Goal: Information Seeking & Learning: Learn about a topic

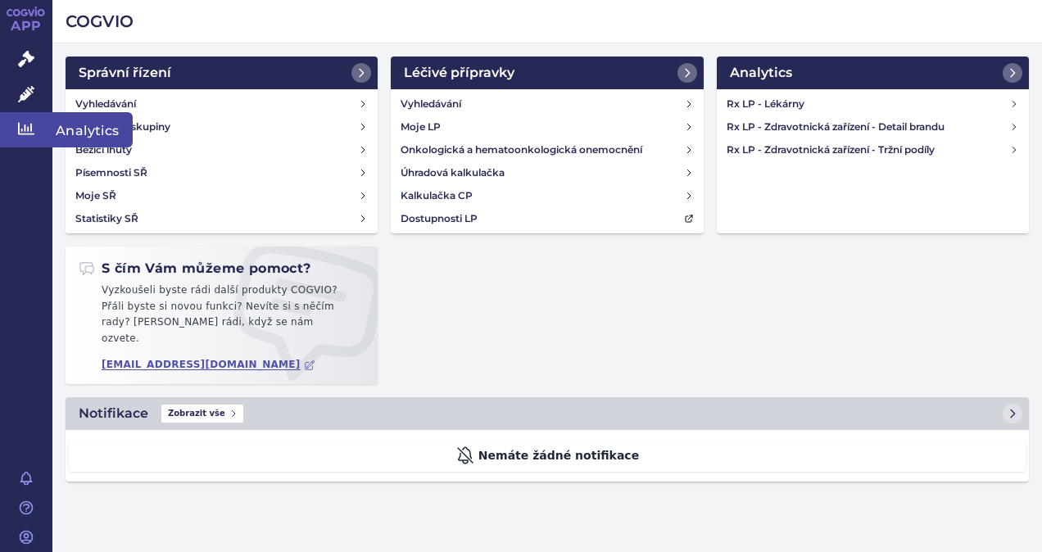
click at [23, 126] on icon at bounding box center [26, 128] width 16 height 16
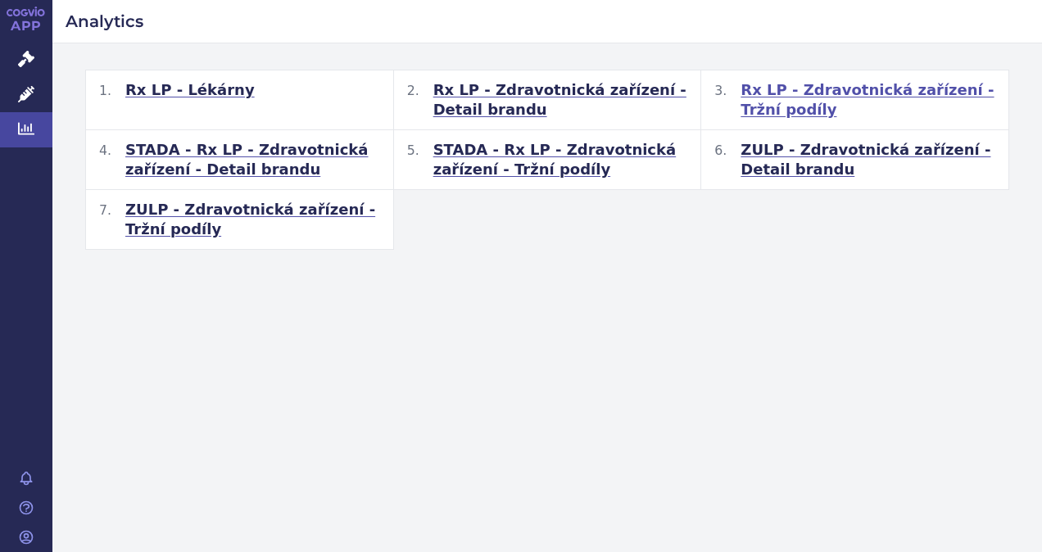
click at [831, 92] on span "Rx LP - Zdravotnická zařízení - Tržní podíly" at bounding box center [867, 99] width 255 height 39
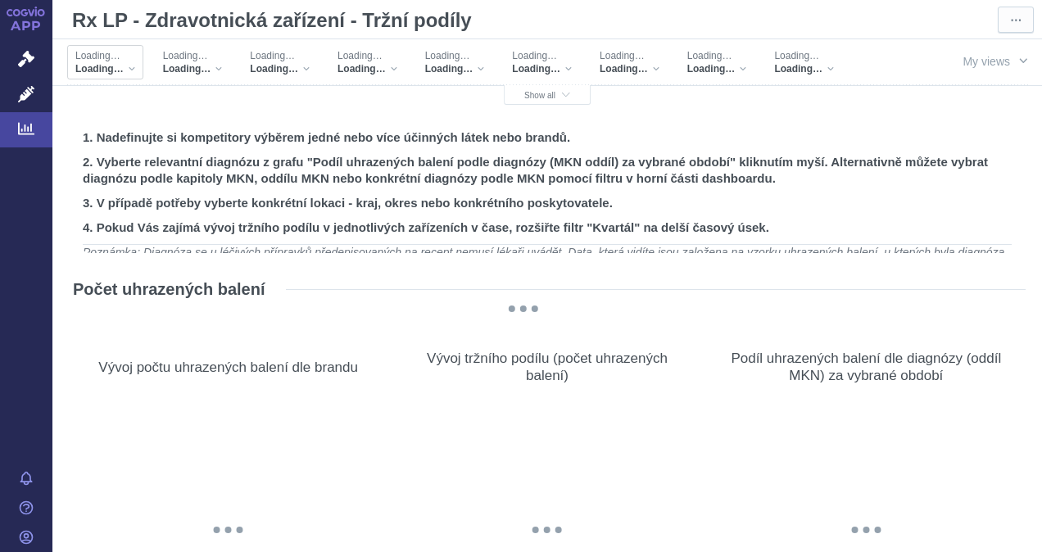
click at [105, 66] on span "Loading…" at bounding box center [99, 68] width 48 height 13
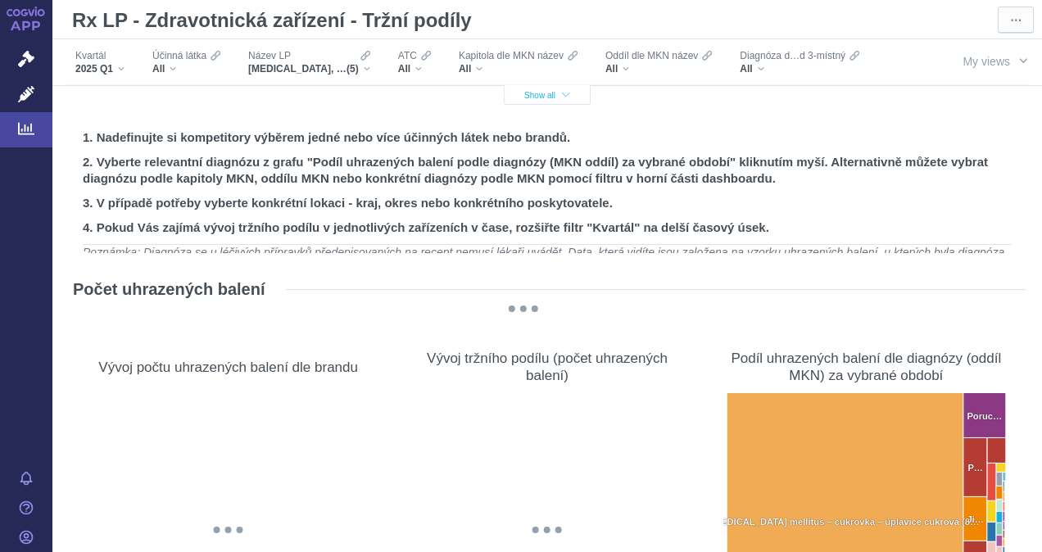
click at [531, 96] on span "Show all" at bounding box center [547, 95] width 46 height 9
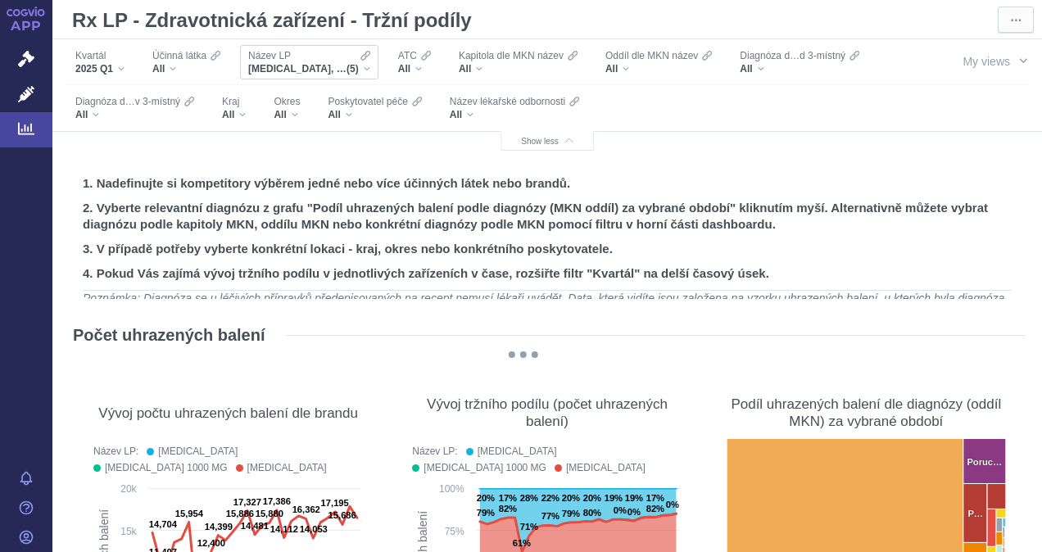
click at [369, 70] on div "[MEDICAL_DATA], [MEDICAL_DATA] 1000 MG, [MEDICAL_DATA], METFOGAMMA, METFOGAMMA …" at bounding box center [309, 68] width 122 height 13
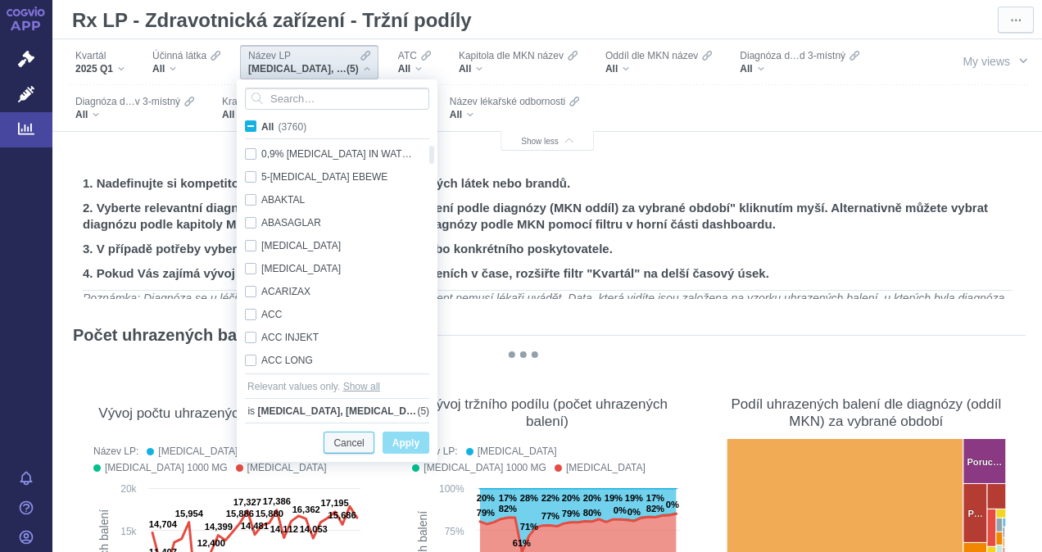
click at [338, 442] on span "Cancel" at bounding box center [348, 443] width 30 height 20
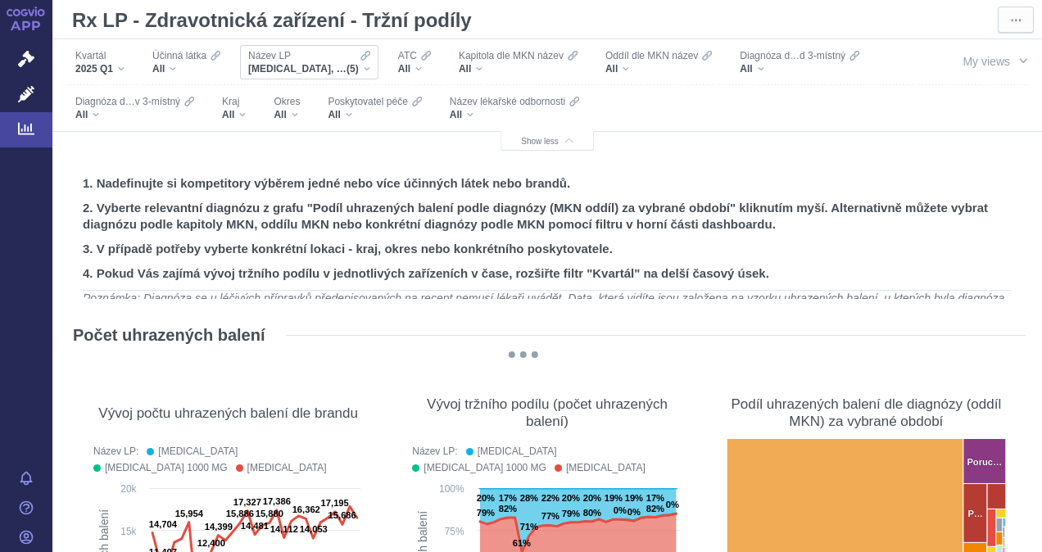
click at [305, 69] on span "[MEDICAL_DATA], [MEDICAL_DATA] 1000 MG, [MEDICAL_DATA], METFOGAMMA, METFOGAMMA …" at bounding box center [297, 68] width 98 height 13
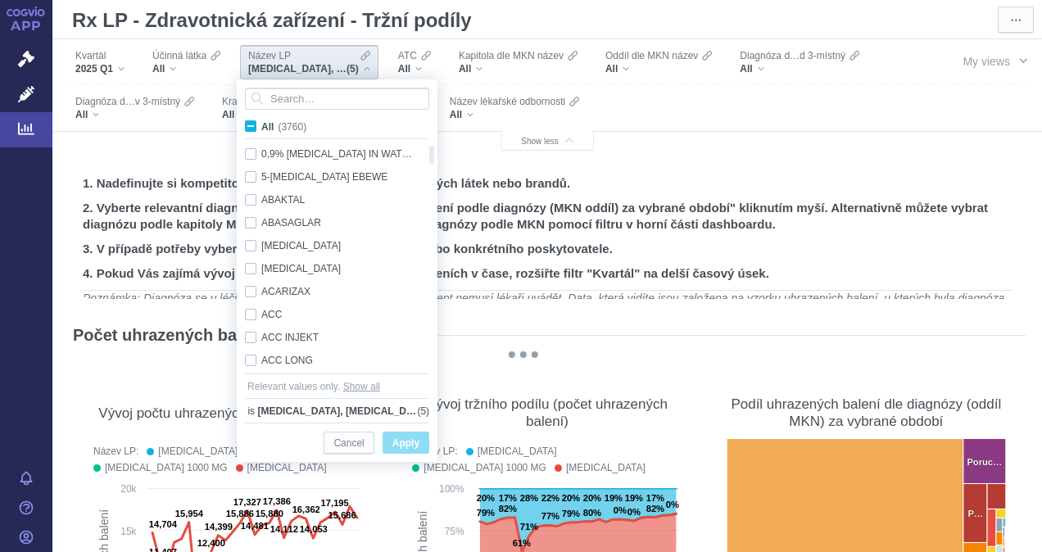
click at [261, 125] on span "All (3760)" at bounding box center [283, 126] width 45 height 11
click at [261, 125] on input "All (3760)" at bounding box center [266, 123] width 11 height 11
checkbox input "true"
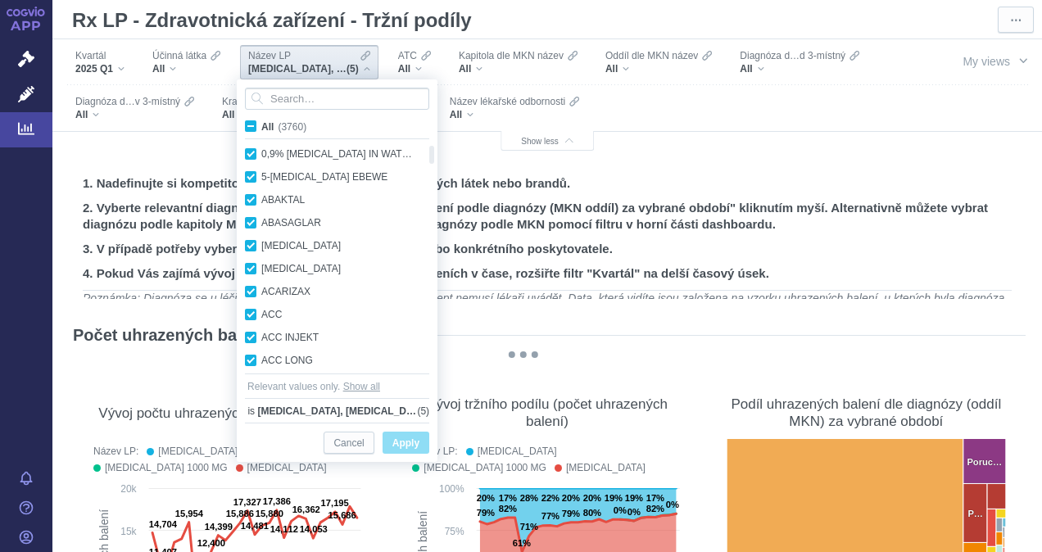
checkbox input "true"
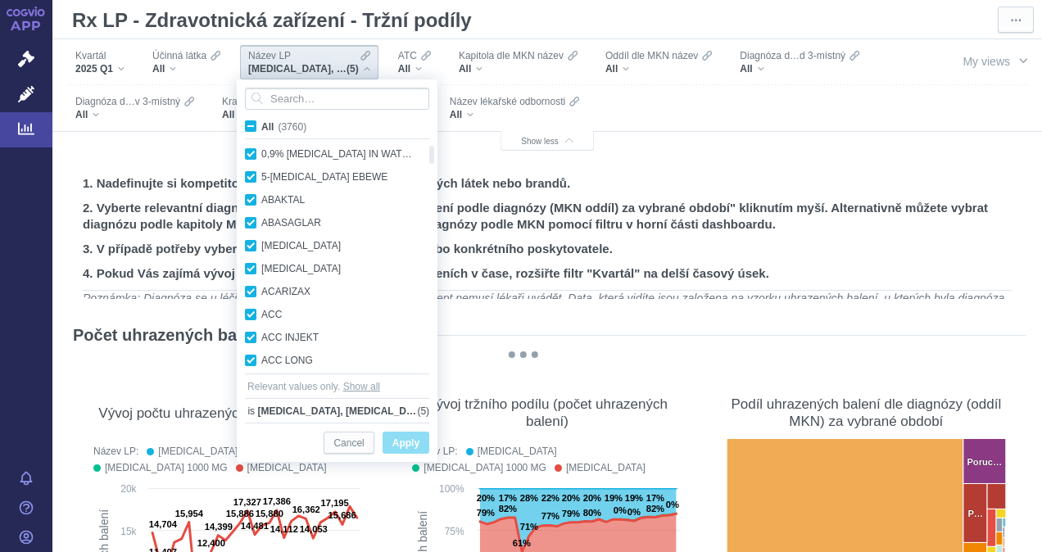
checkbox input "true"
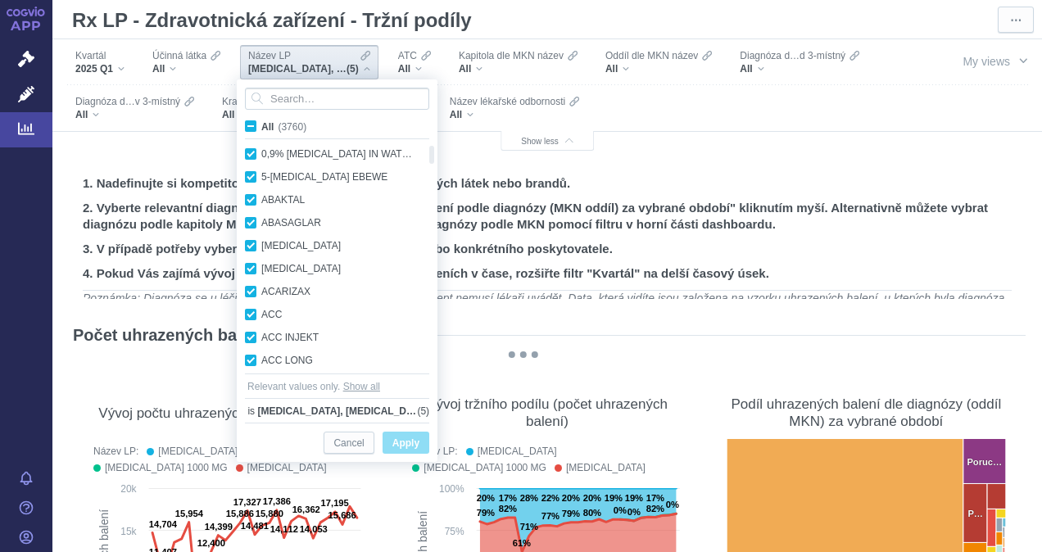
checkbox input "true"
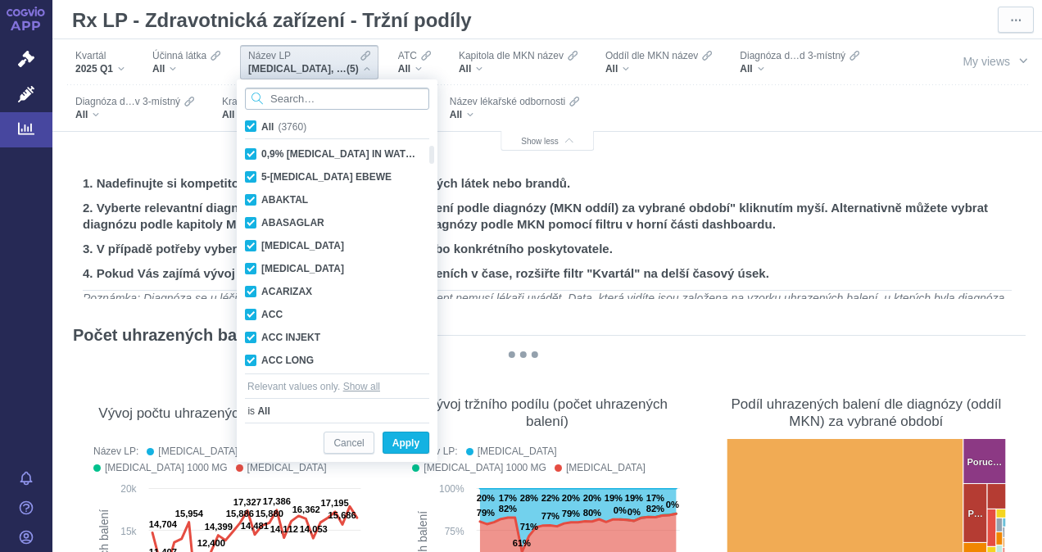
click at [274, 100] on input "Search attribute values" at bounding box center [337, 99] width 184 height 22
click at [359, 389] on span "Show all" at bounding box center [361, 386] width 37 height 16
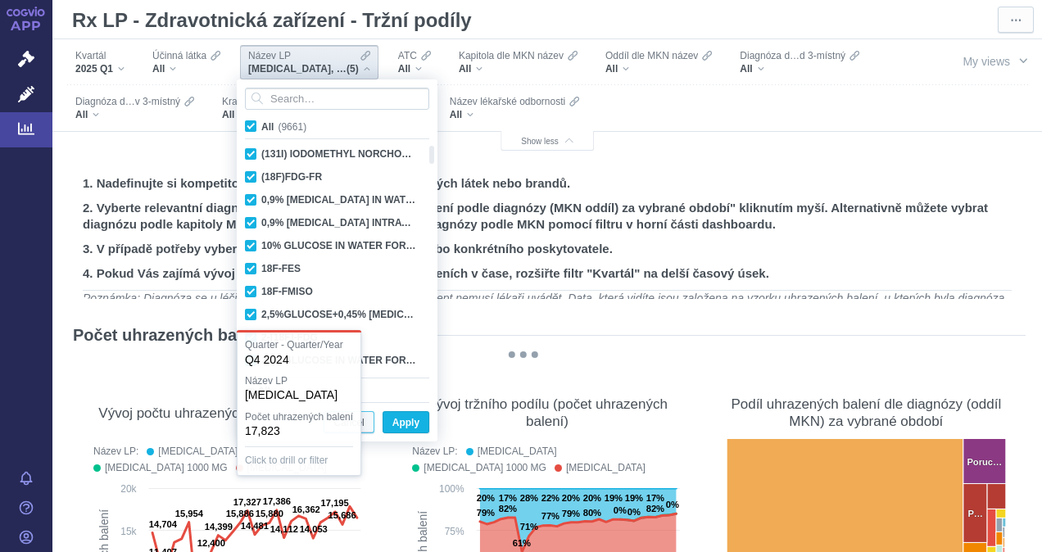
click at [361, 423] on span "Cancel" at bounding box center [348, 423] width 30 height 20
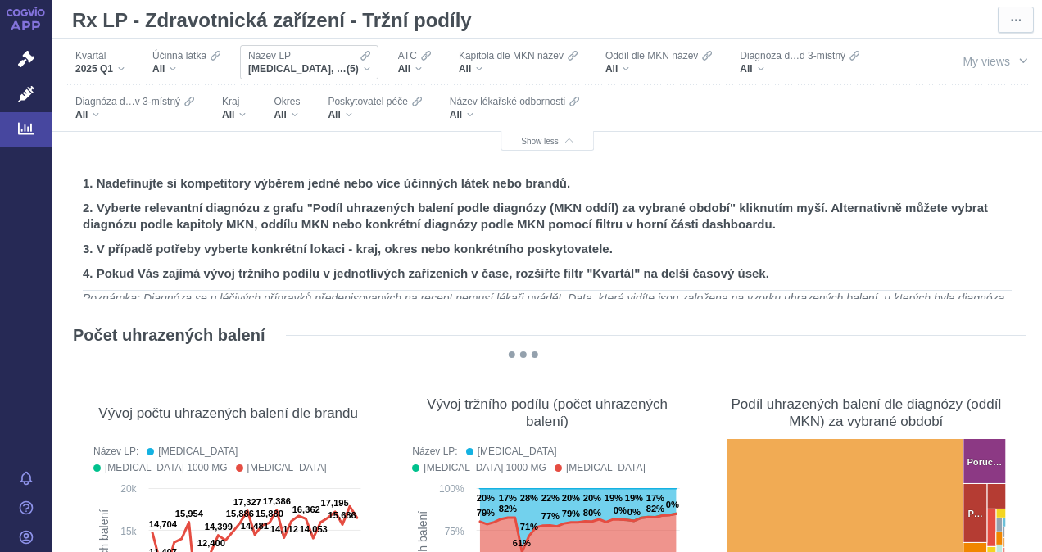
click at [356, 66] on span "(5)" at bounding box center [352, 68] width 12 height 13
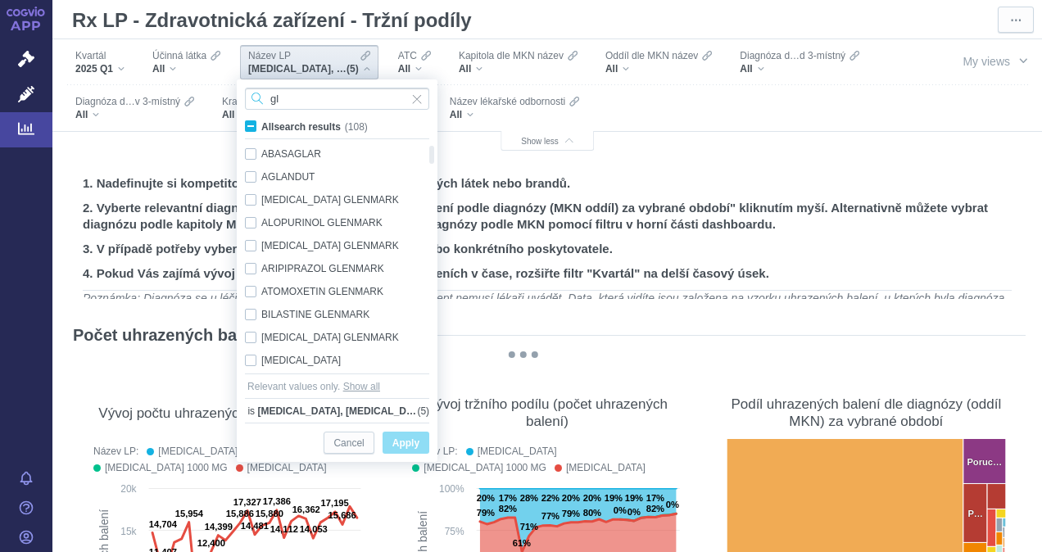
type input "g"
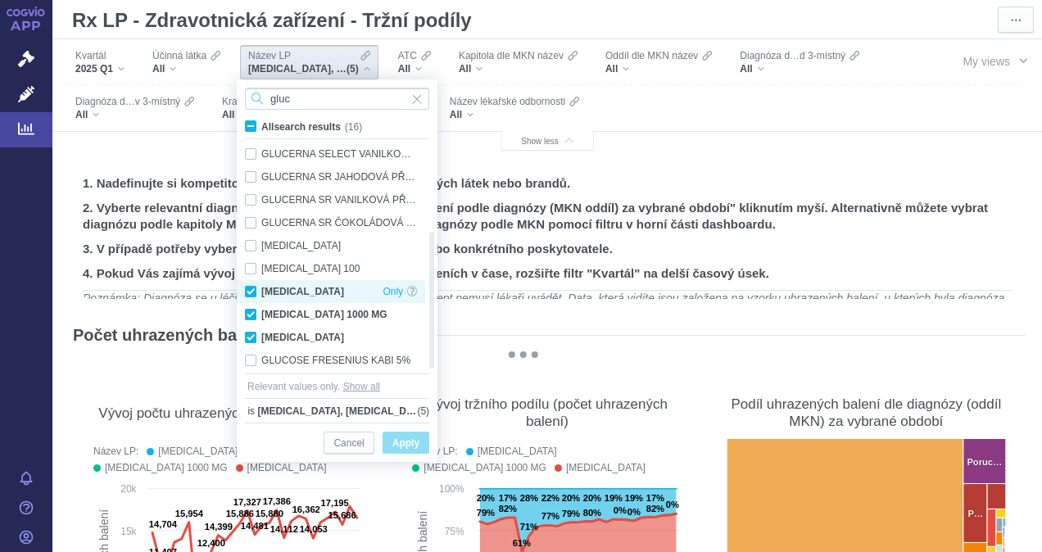
type input "gluc"
click at [254, 290] on div "[MEDICAL_DATA] Only" at bounding box center [331, 291] width 188 height 23
checkbox input "false"
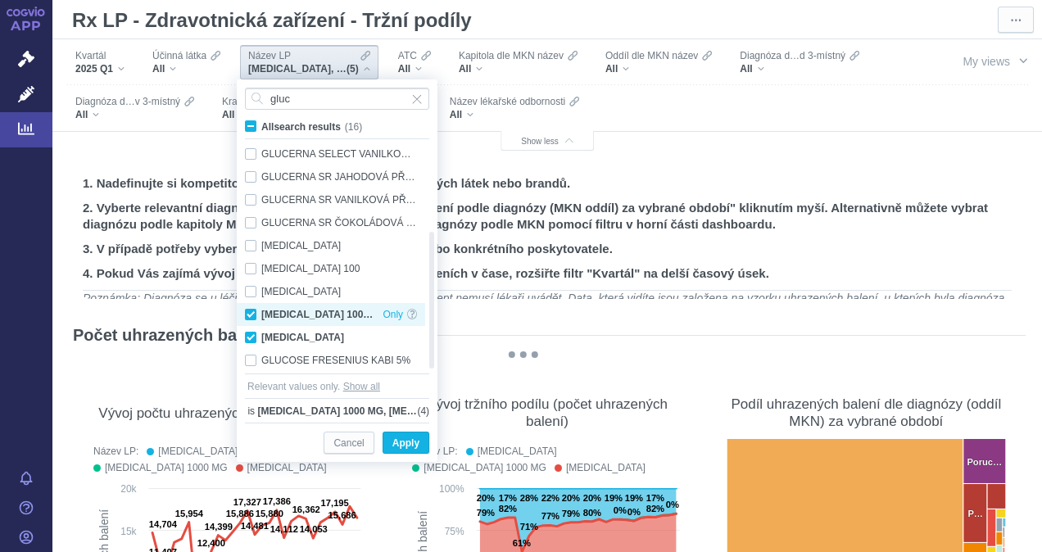
click at [252, 312] on div "[MEDICAL_DATA] 1000 MG Only" at bounding box center [331, 314] width 188 height 23
checkbox input "false"
click at [249, 337] on div "[MEDICAL_DATA] Only" at bounding box center [331, 337] width 188 height 23
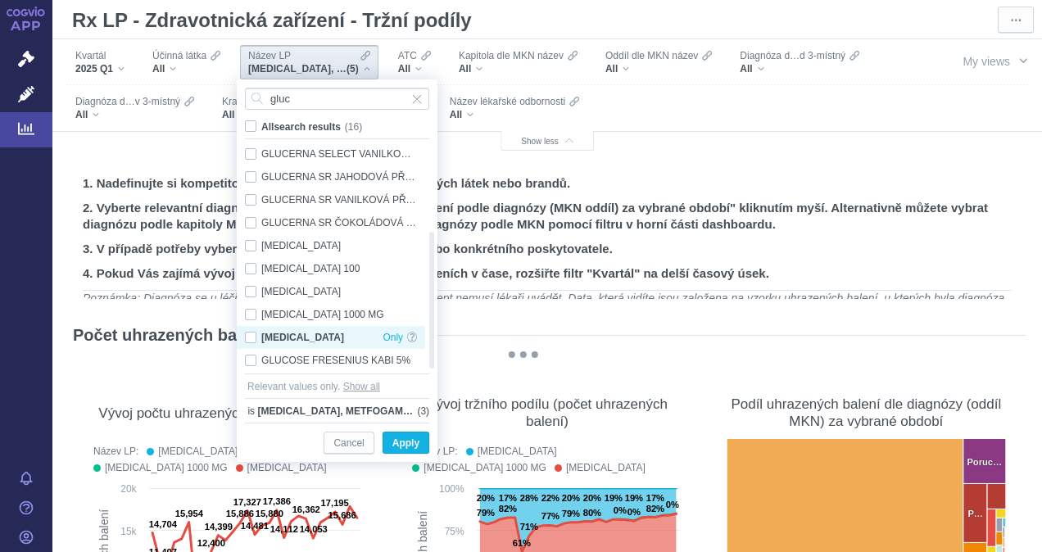
checkbox input "false"
click at [310, 97] on input "gluc" at bounding box center [337, 99] width 184 height 22
type input "g"
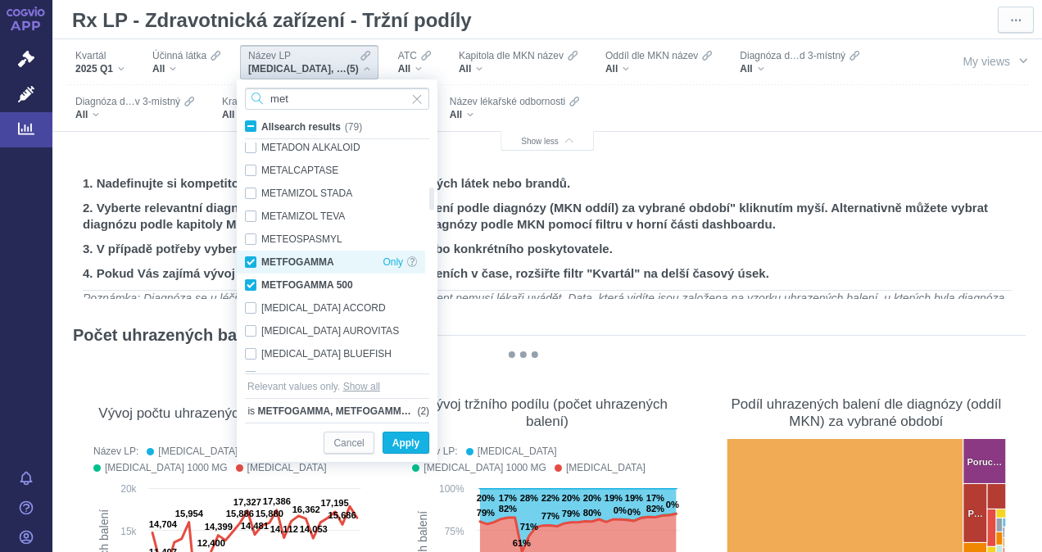
type input "met"
click at [253, 260] on div "METFOGAMMA Only" at bounding box center [331, 262] width 188 height 23
checkbox input "false"
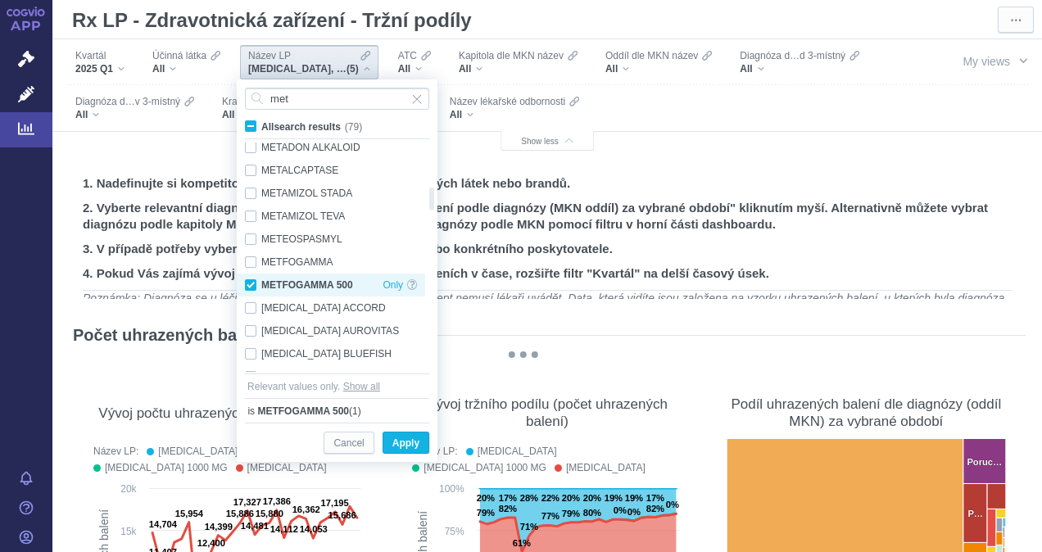
click at [251, 282] on div "METFOGAMMA 500 Only" at bounding box center [331, 285] width 188 height 23
checkbox input "false"
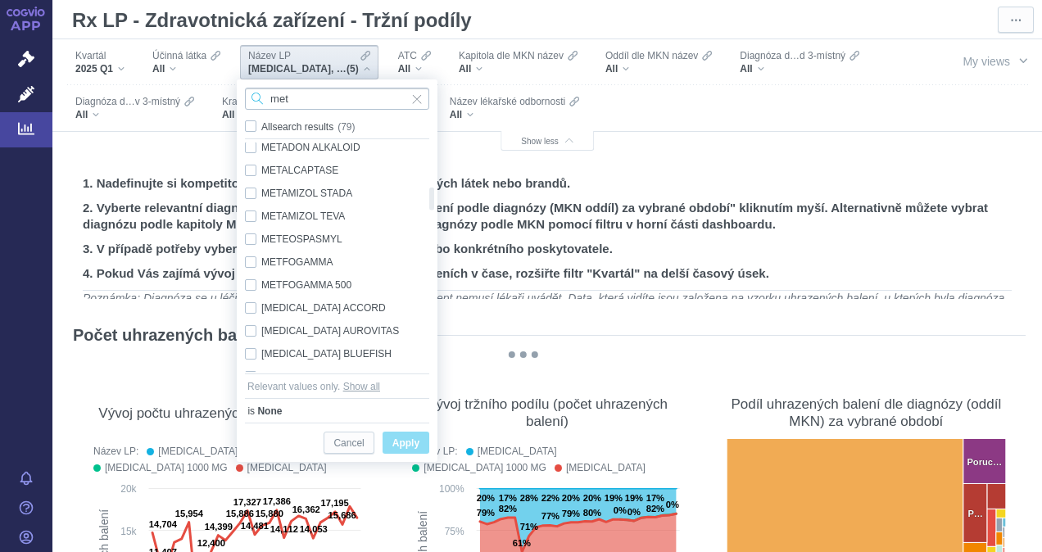
click at [310, 97] on input "met" at bounding box center [337, 99] width 184 height 22
type input "m"
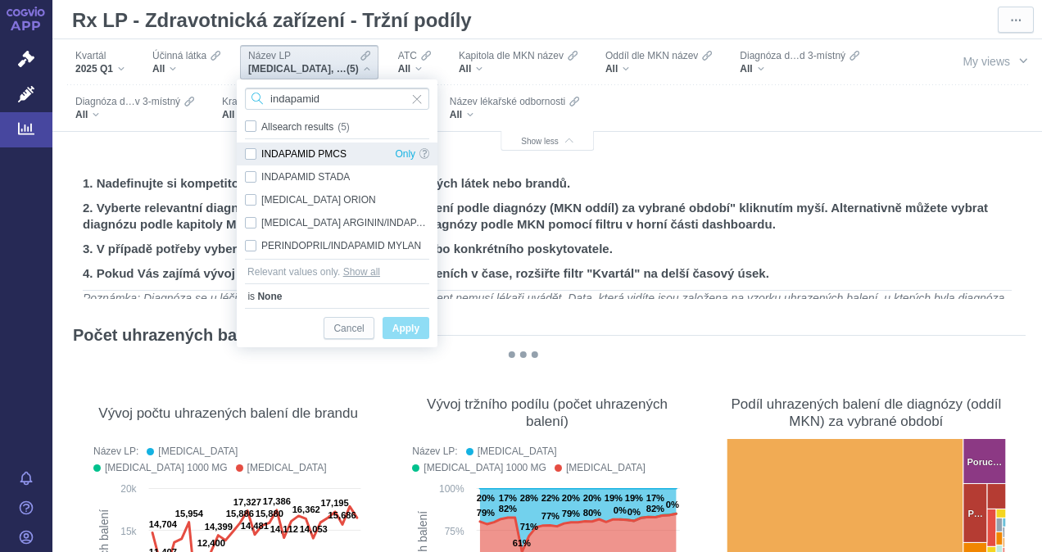
type input "indapamid"
click at [249, 152] on div "INDAPAMID PMCS Only" at bounding box center [337, 154] width 201 height 23
checkbox input "true"
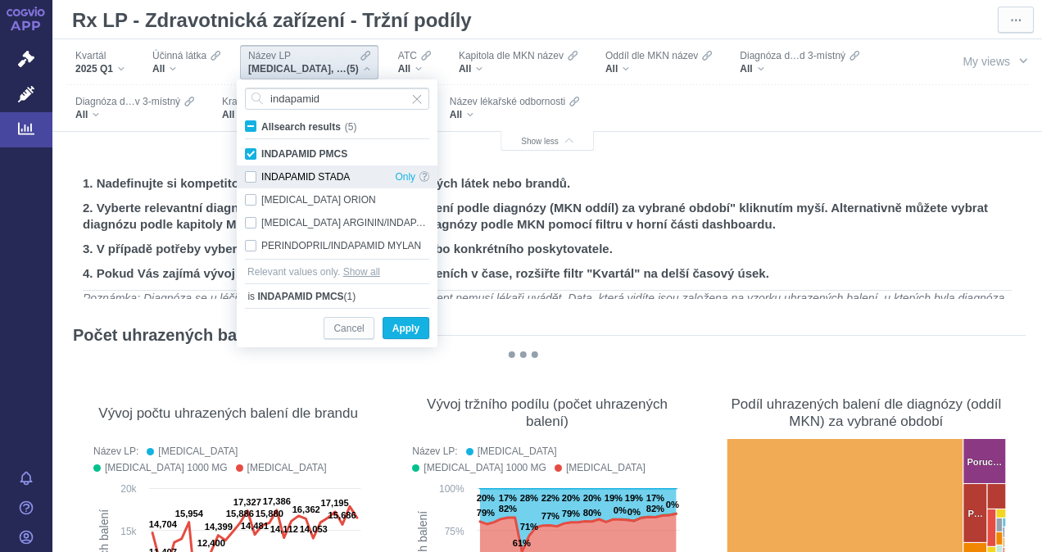
click at [251, 180] on div "INDAPAMID STADA Only" at bounding box center [337, 176] width 201 height 23
checkbox input "true"
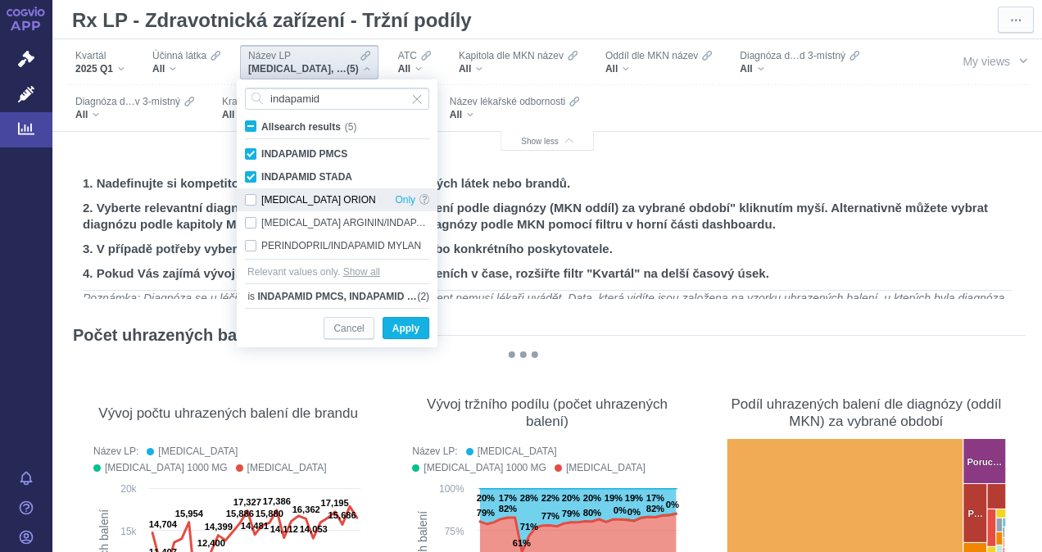
click at [249, 200] on div "[MEDICAL_DATA] ORION Only" at bounding box center [337, 199] width 201 height 23
checkbox input "true"
click at [403, 329] on span "Apply" at bounding box center [405, 329] width 27 height 20
